Goal: Information Seeking & Learning: Check status

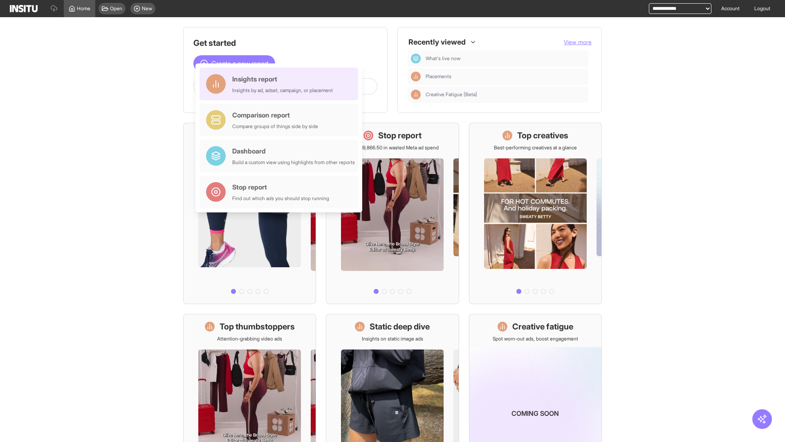
click at [281, 84] on div "Insights report Insights by ad, adset, campaign, or placement" at bounding box center [282, 84] width 101 height 20
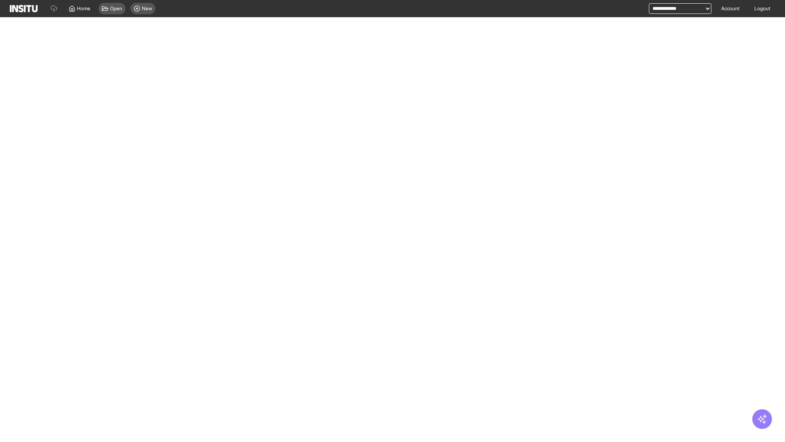
select select "**"
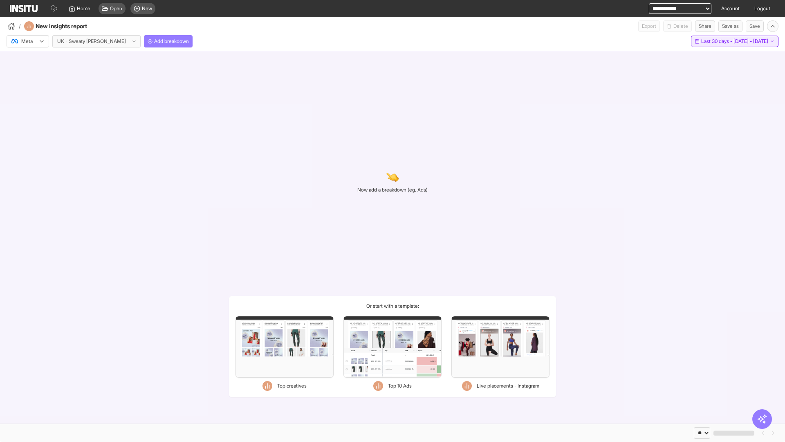
click at [719, 41] on span "Last 30 days - [DATE] - [DATE]" at bounding box center [734, 41] width 67 height 7
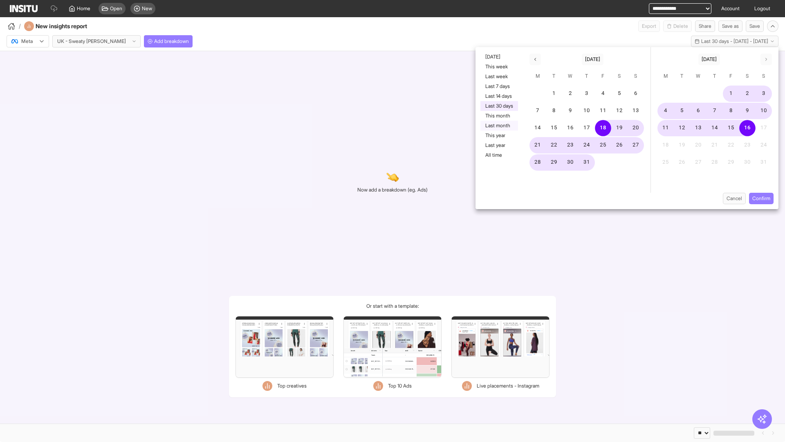
click at [498, 126] on button "Last month" at bounding box center [499, 126] width 38 height 10
